Goal: Browse casually: Explore the website without a specific task or goal

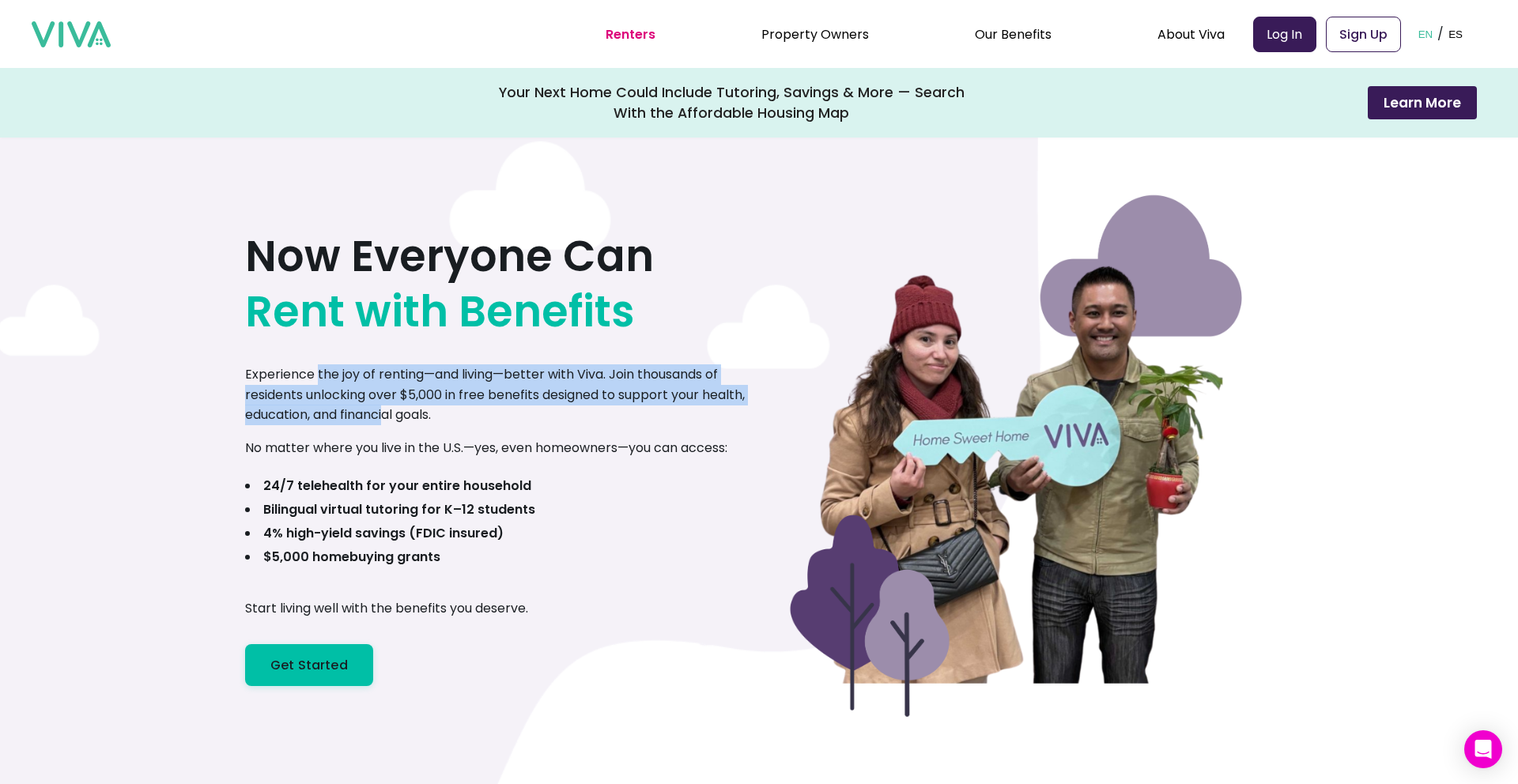
drag, startPoint x: 317, startPoint y: 375, endPoint x: 387, endPoint y: 405, distance: 76.2
click at [387, 405] on p "Experience the joy of renting—and living—better with Viva. Join thousands of re…" at bounding box center [502, 394] width 513 height 60
drag, startPoint x: 387, startPoint y: 405, endPoint x: 278, endPoint y: 390, distance: 110.0
click at [278, 390] on p "Experience the joy of renting—and living—better with Viva. Join thousands of re…" at bounding box center [502, 394] width 513 height 60
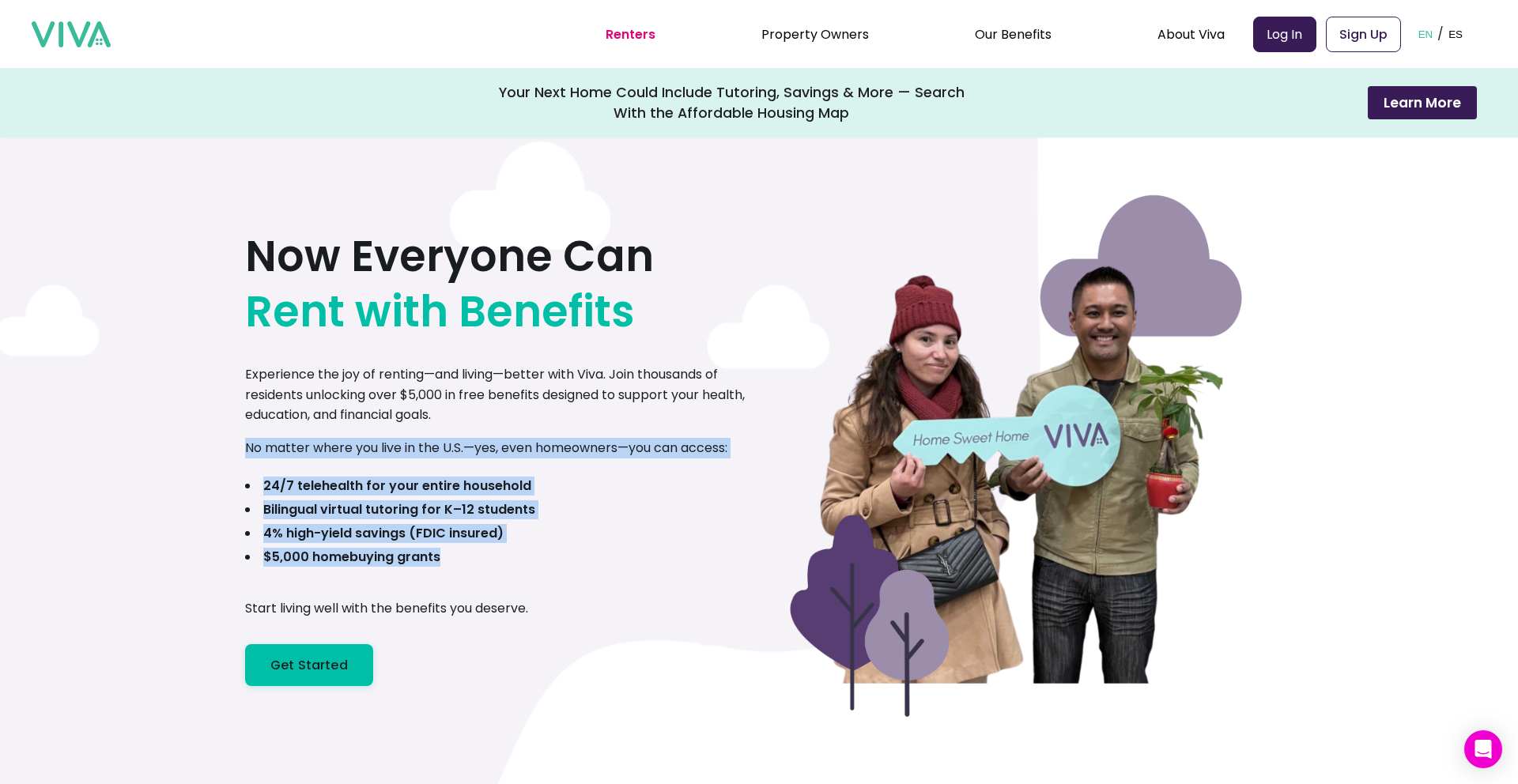
drag, startPoint x: 454, startPoint y: 431, endPoint x: 375, endPoint y: 566, distance: 156.4
click at [375, 566] on div "Now Everyone Can Rent with Benefits Experience the joy of renting—and living—be…" at bounding box center [502, 440] width 513 height 493
click at [375, 566] on ul "24/7 telehealth for your entire household Bilingual virtual tutoring for K–12 s…" at bounding box center [390, 524] width 290 height 95
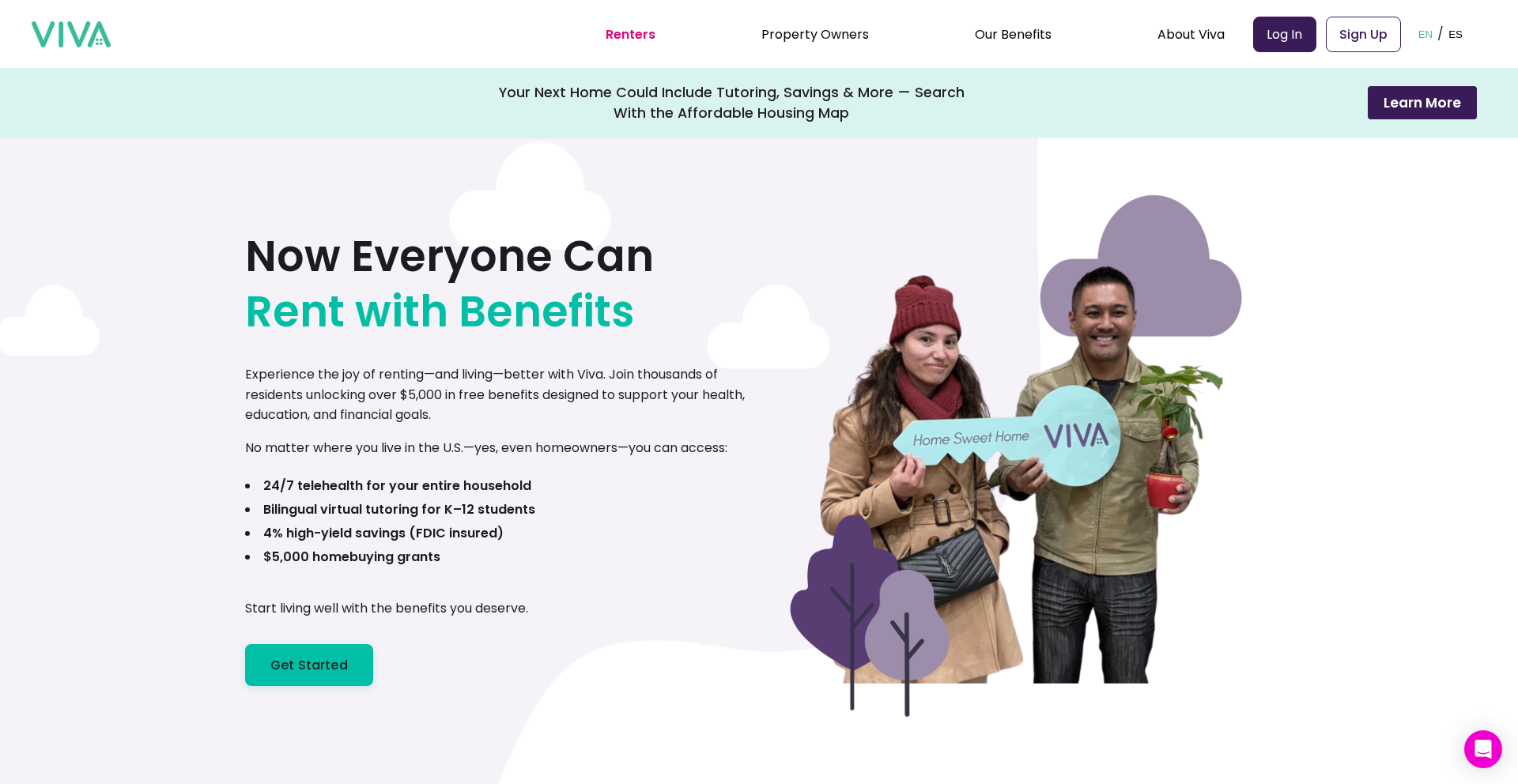
click at [410, 209] on div "Now Everyone Can Rent with Benefits Experience the joy of renting—and living—be…" at bounding box center [502, 440] width 513 height 493
